Goal: Information Seeking & Learning: Learn about a topic

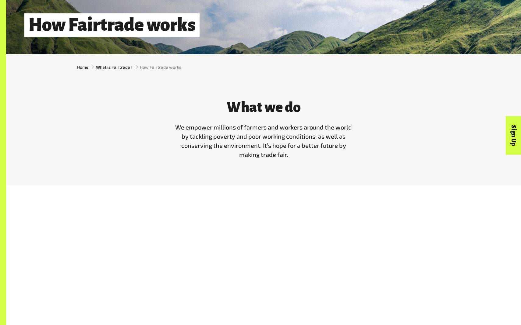
scroll to position [268, 0]
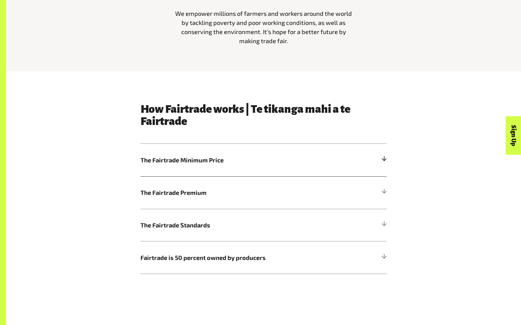
click at [167, 150] on h5 "The Fairtrade Minimum Price" at bounding box center [263, 160] width 246 height 33
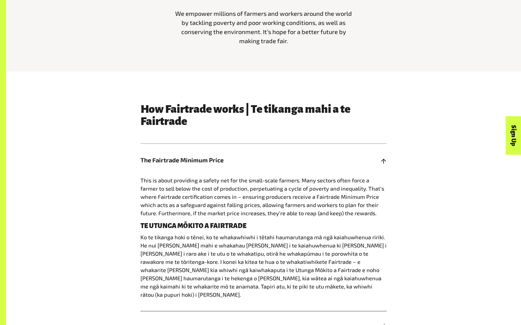
click at [208, 181] on span "This is about providing a safety net for the small-scale farmers. Many sectors …" at bounding box center [262, 197] width 244 height 40
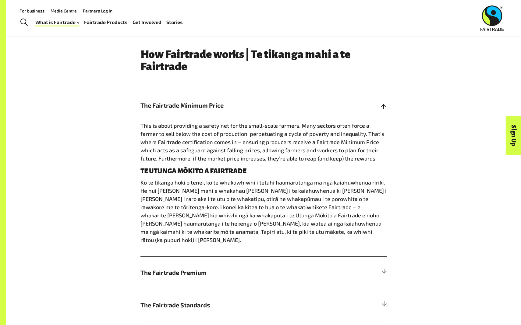
scroll to position [317, 0]
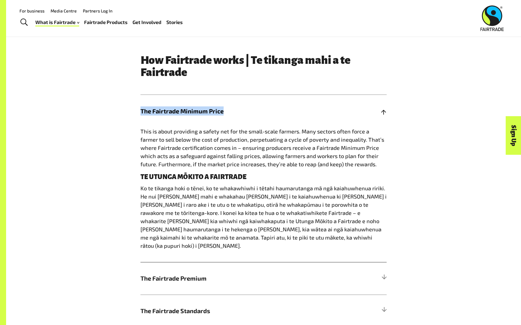
drag, startPoint x: 141, startPoint y: 110, endPoint x: 238, endPoint y: 108, distance: 97.4
click at [238, 108] on span "The Fairtrade Minimum Price" at bounding box center [232, 111] width 184 height 9
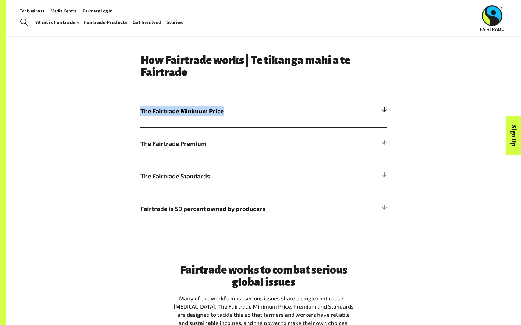
copy span "The Fairtrade Minimum Price"
click at [297, 104] on h5 "The Fairtrade Minimum Price" at bounding box center [263, 111] width 246 height 33
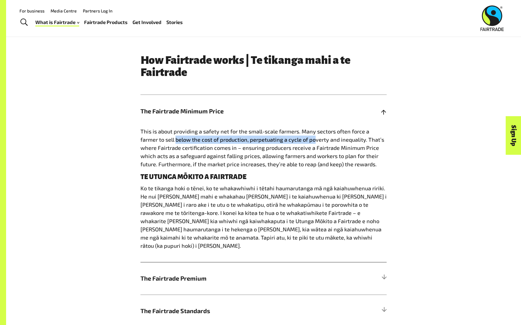
drag, startPoint x: 156, startPoint y: 141, endPoint x: 292, endPoint y: 136, distance: 135.6
click at [295, 136] on p "This is about providing a safety net for the small-scale farmers. Many sectors …" at bounding box center [263, 148] width 246 height 41
click at [311, 148] on span "This is about providing a safety net for the small-scale farmers. Many sectors …" at bounding box center [262, 148] width 244 height 40
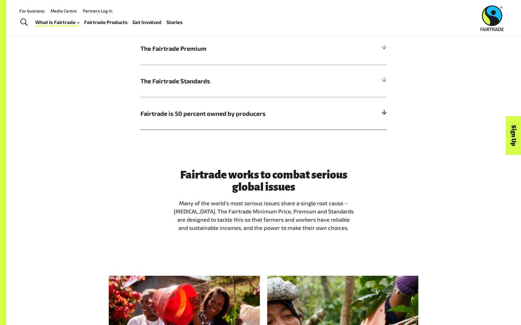
scroll to position [488, 0]
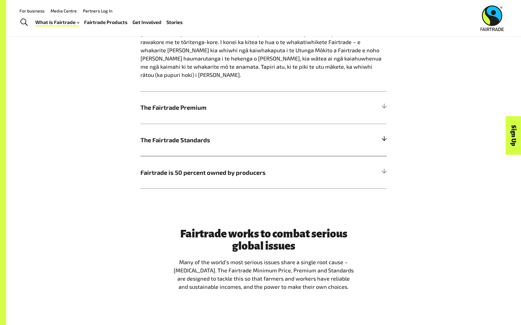
click at [291, 139] on h5 "The Fairtrade Standards" at bounding box center [263, 140] width 246 height 33
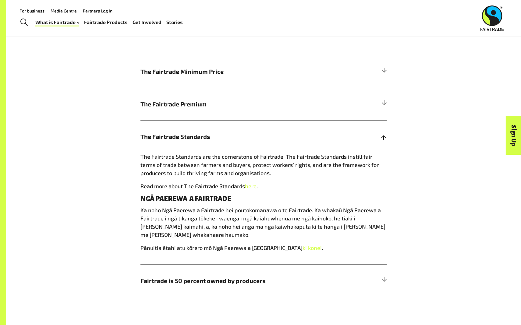
scroll to position [329, 0]
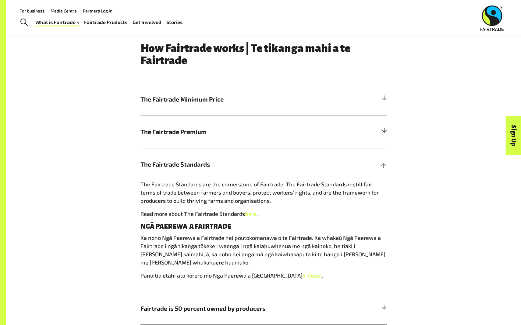
click at [285, 123] on h5 "The Fairtrade Premium" at bounding box center [263, 132] width 246 height 33
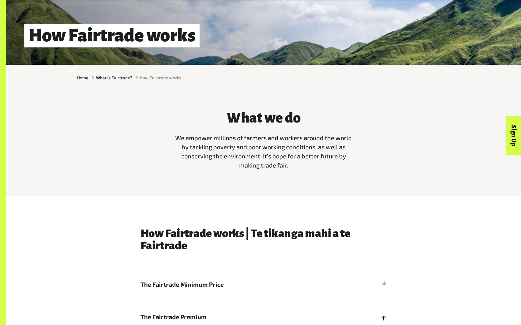
scroll to position [376, 0]
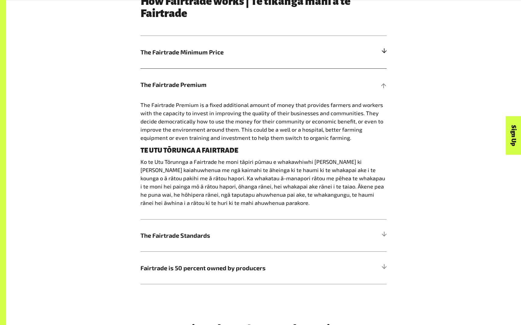
click at [287, 63] on h5 "The Fairtrade Minimum Price" at bounding box center [263, 52] width 246 height 33
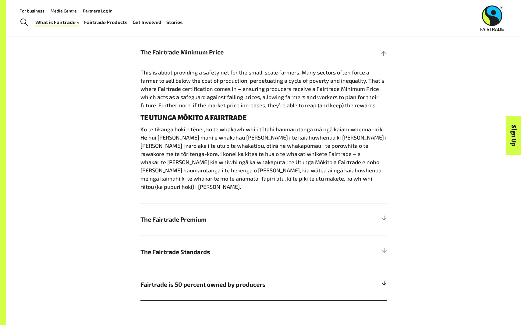
click at [230, 280] on span "Fairtrade is 50 percent owned by producers" at bounding box center [232, 284] width 184 height 9
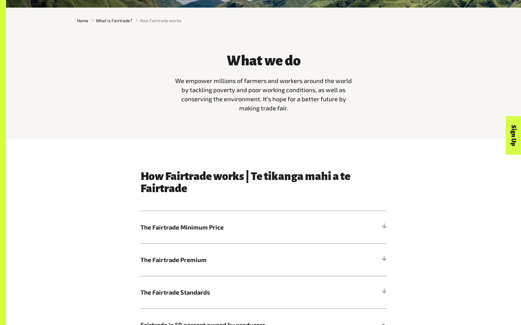
scroll to position [234, 0]
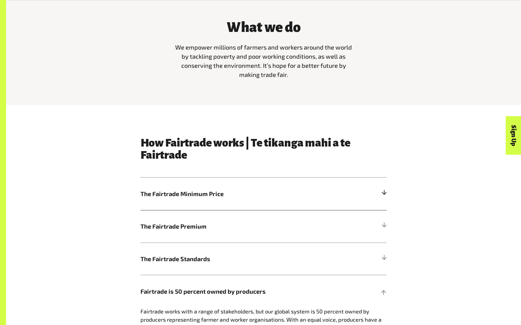
click at [285, 197] on span "The Fairtrade Minimum Price" at bounding box center [232, 193] width 184 height 9
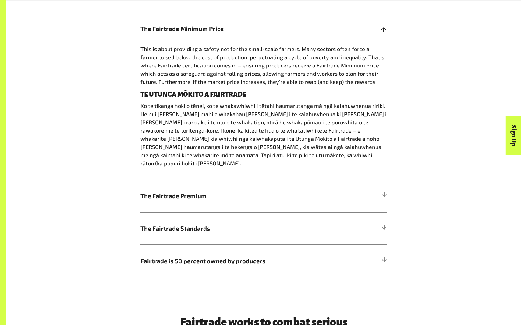
scroll to position [398, 0]
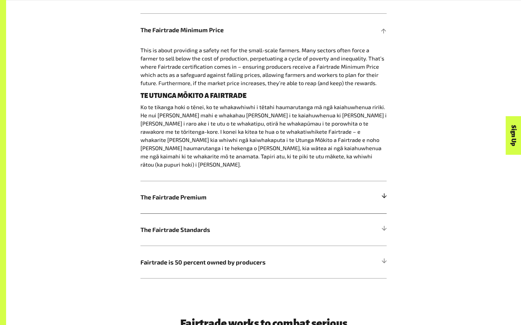
click at [372, 181] on h5 "The Fairtrade Premium" at bounding box center [263, 197] width 246 height 33
